Goal: Find contact information: Find contact information

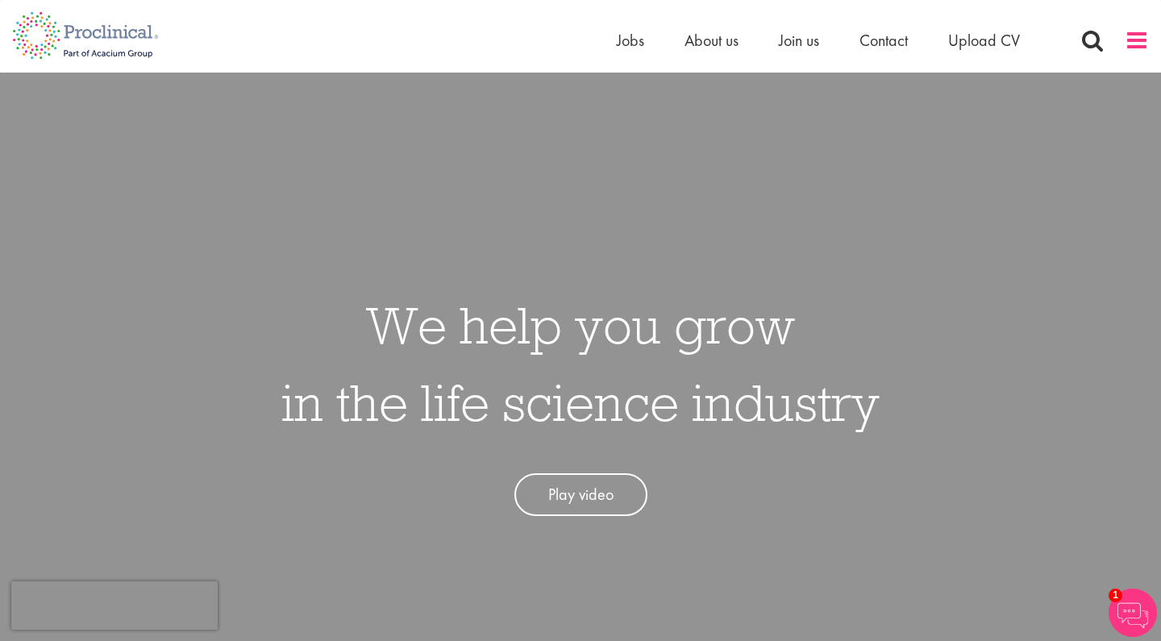
click at [1135, 48] on span at bounding box center [1136, 40] width 24 height 24
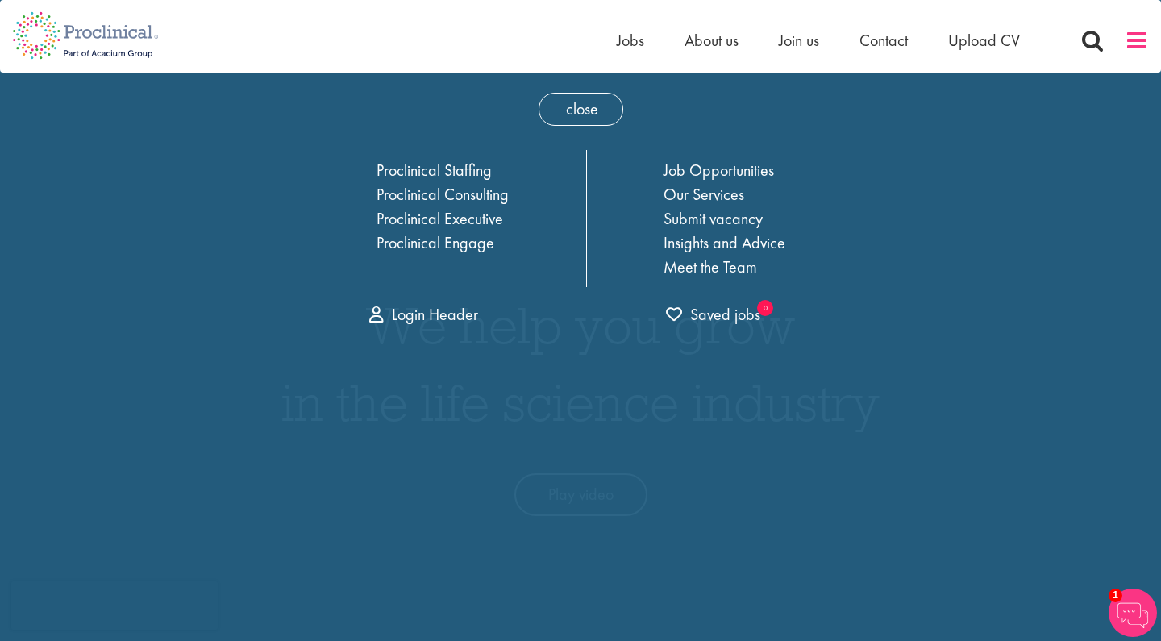
click at [1135, 47] on span at bounding box center [1136, 40] width 24 height 24
click at [875, 40] on span "Contact" at bounding box center [883, 40] width 48 height 21
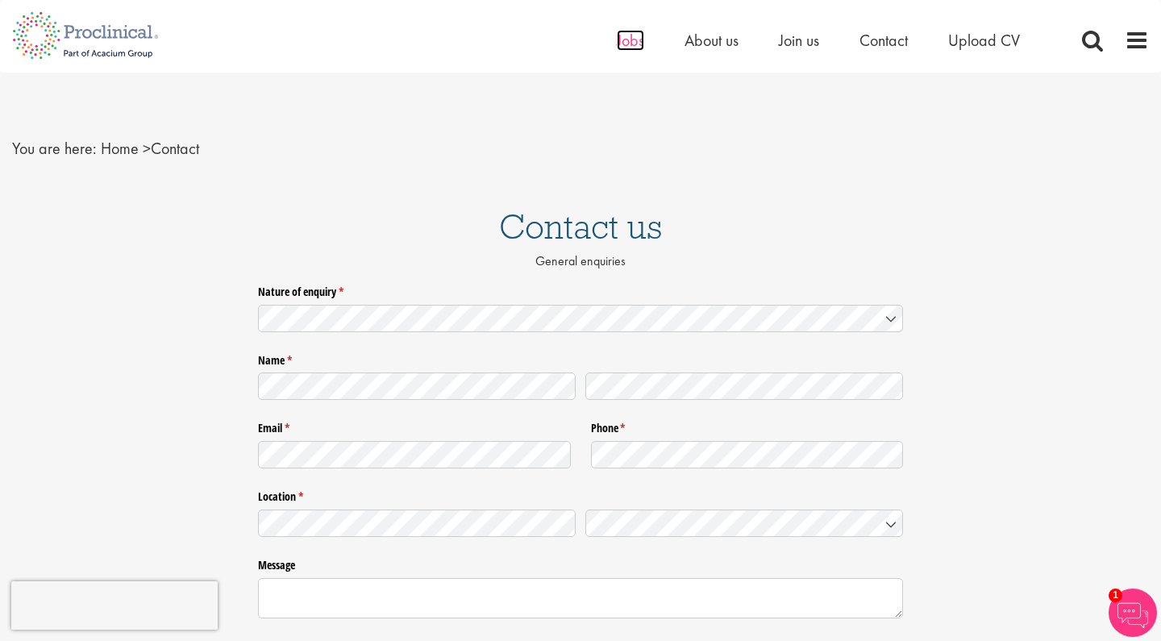
click at [630, 37] on span "Jobs" at bounding box center [630, 40] width 27 height 21
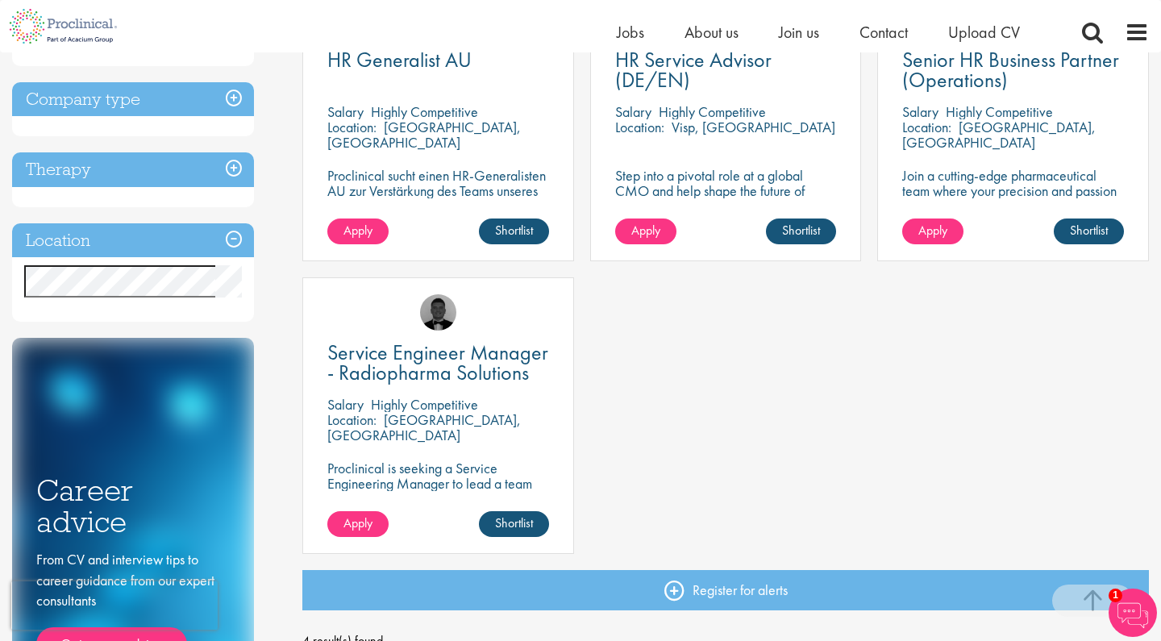
scroll to position [385, 0]
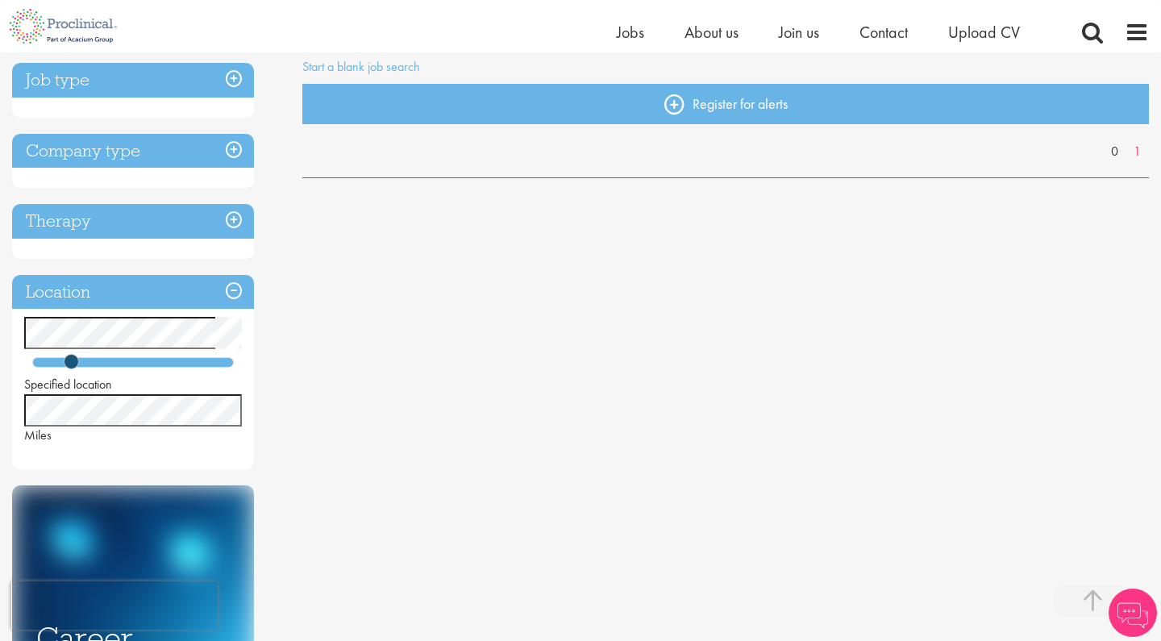
scroll to position [391, 0]
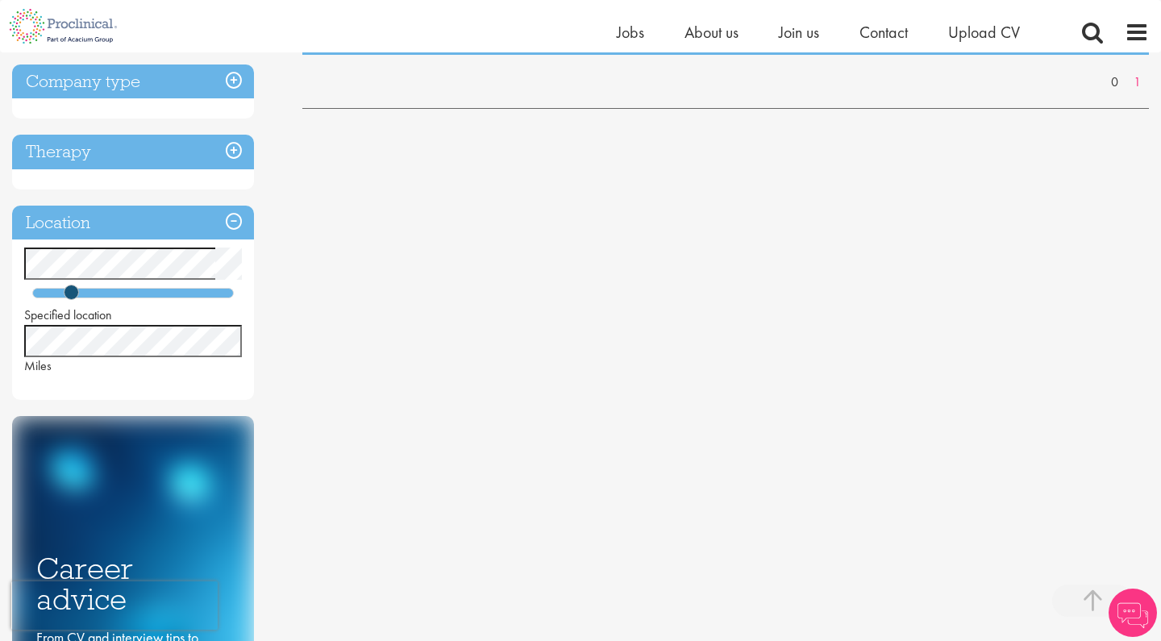
click at [133, 292] on div at bounding box center [133, 293] width 202 height 10
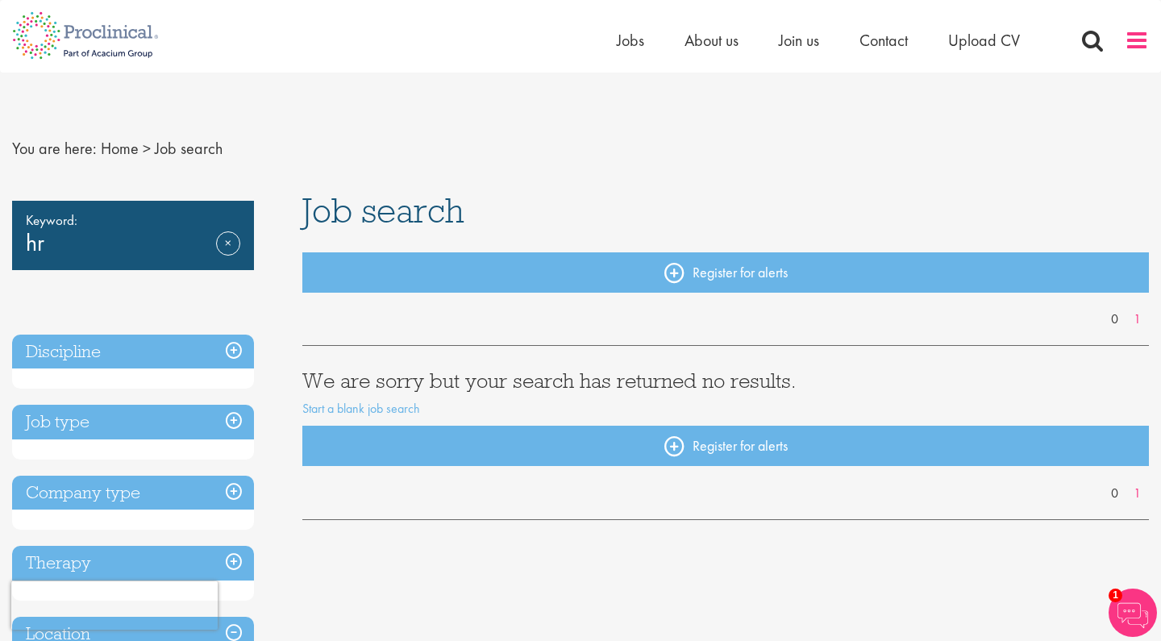
click at [1131, 48] on span at bounding box center [1136, 40] width 24 height 24
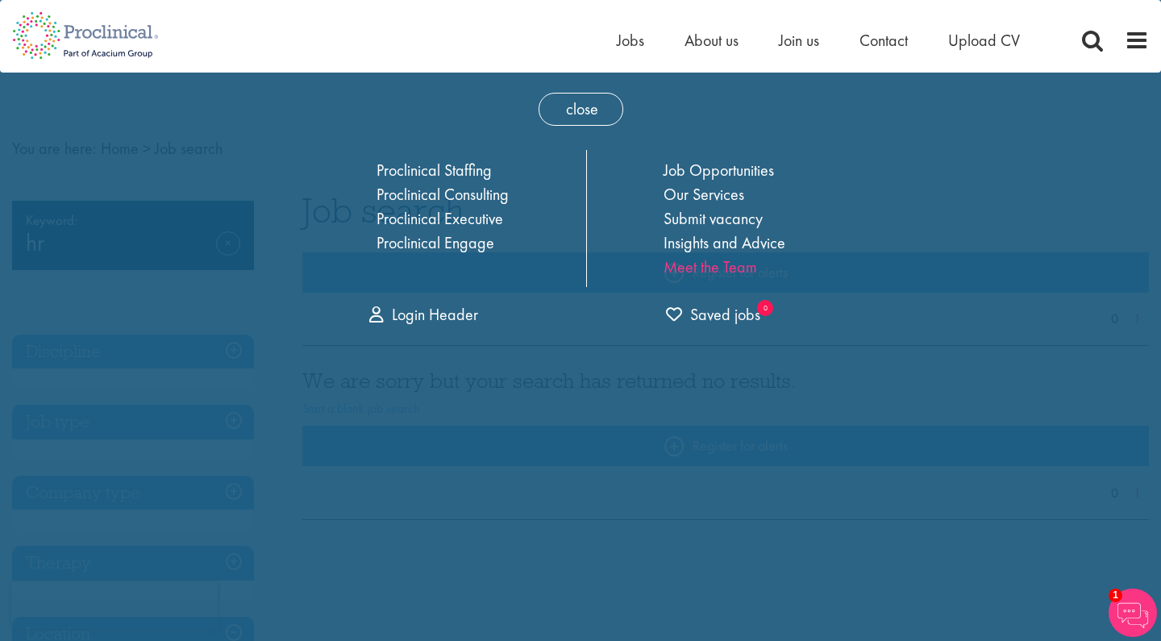
click at [688, 265] on link "Meet the Team" at bounding box center [710, 266] width 94 height 21
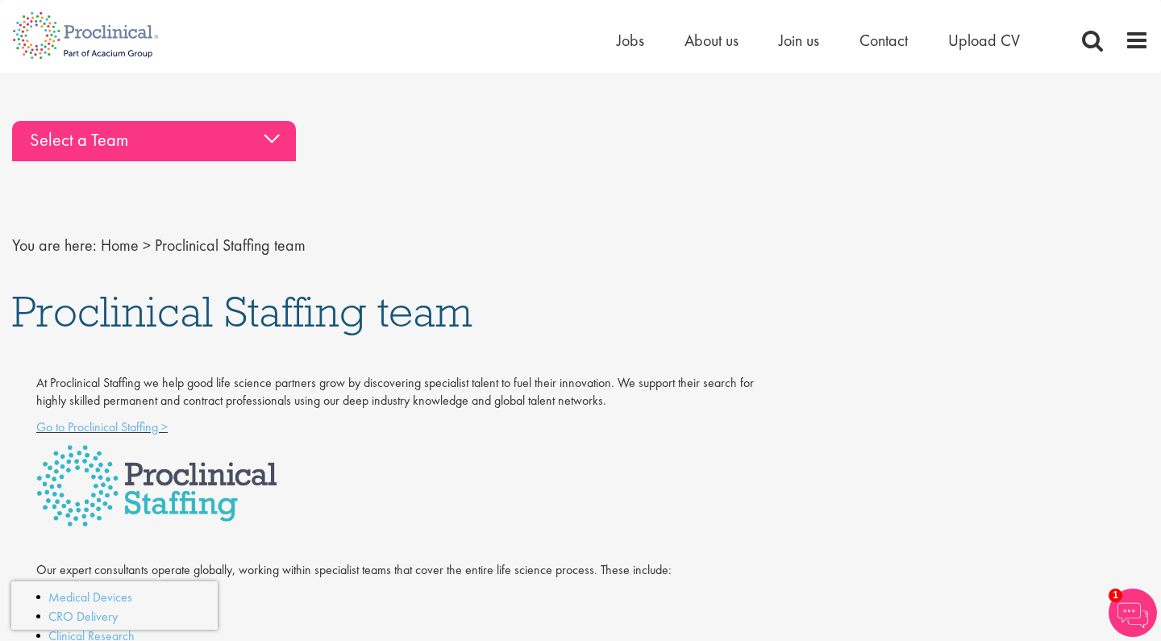
click at [223, 139] on div "Select a Team" at bounding box center [154, 141] width 284 height 40
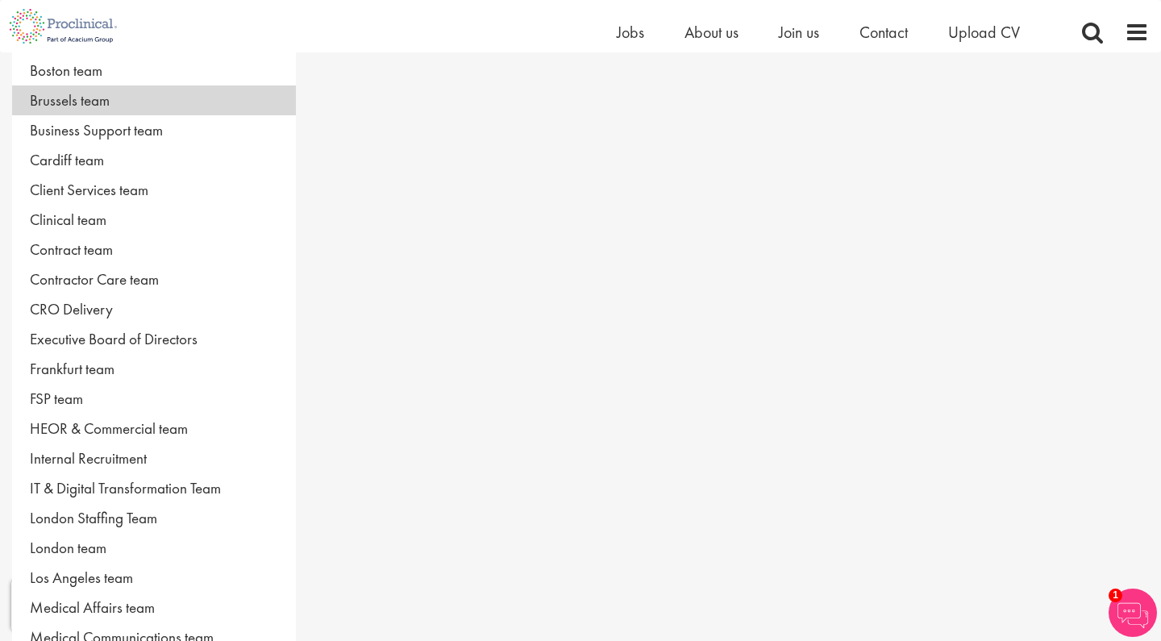
scroll to position [203, 0]
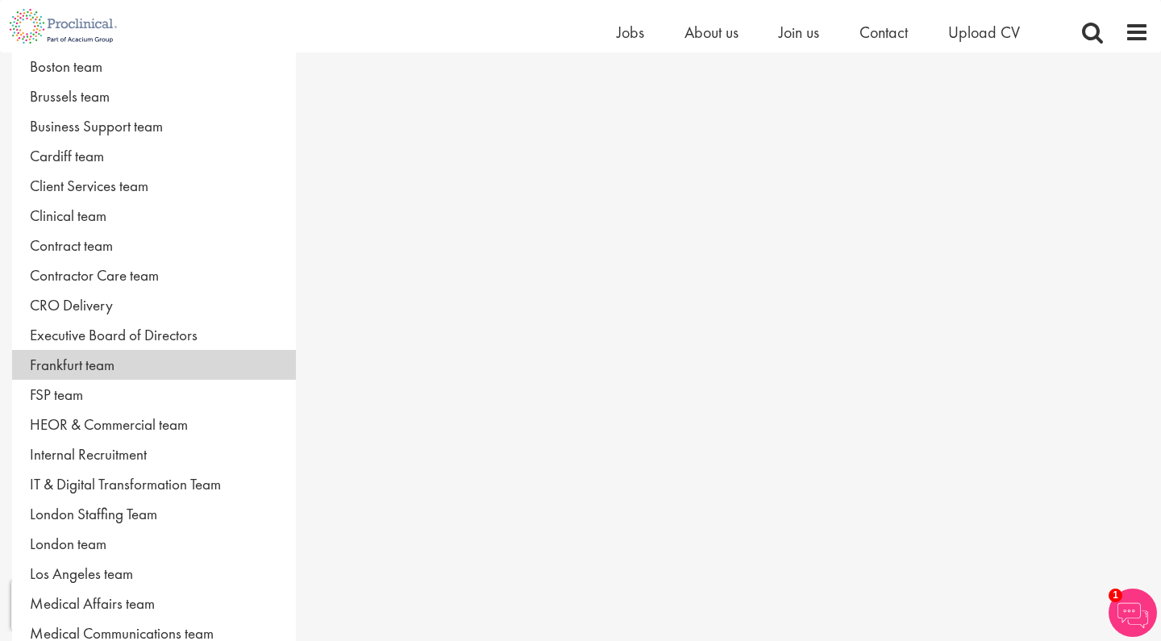
click at [75, 363] on link "Frankfurt team" at bounding box center [154, 365] width 284 height 30
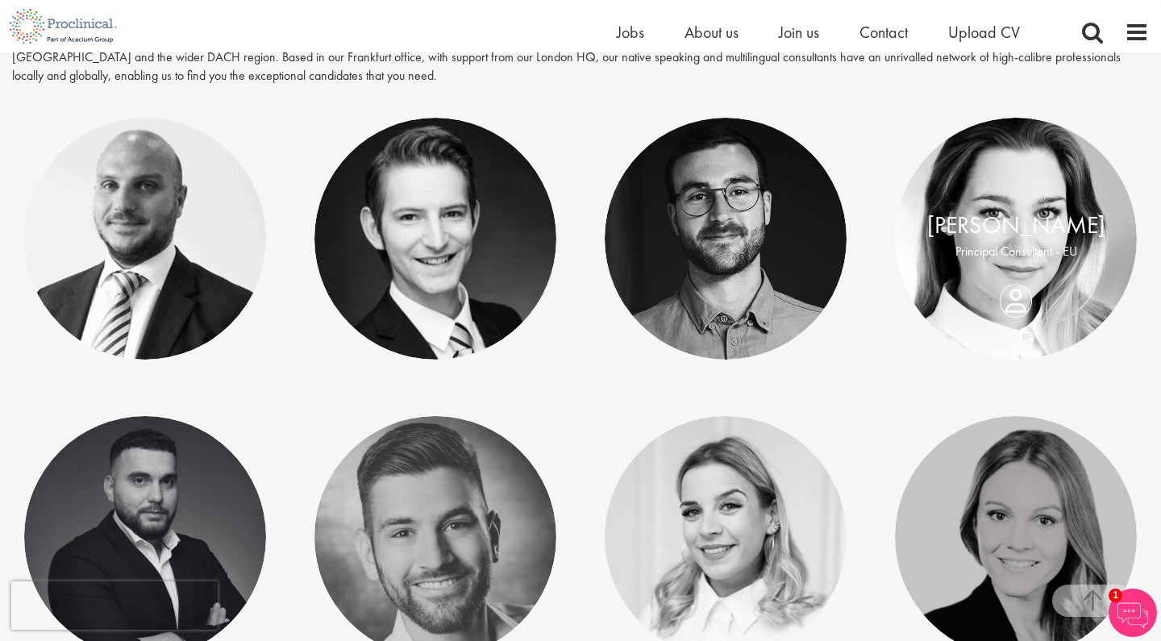
scroll to position [374, 0]
